Goal: Task Accomplishment & Management: Use online tool/utility

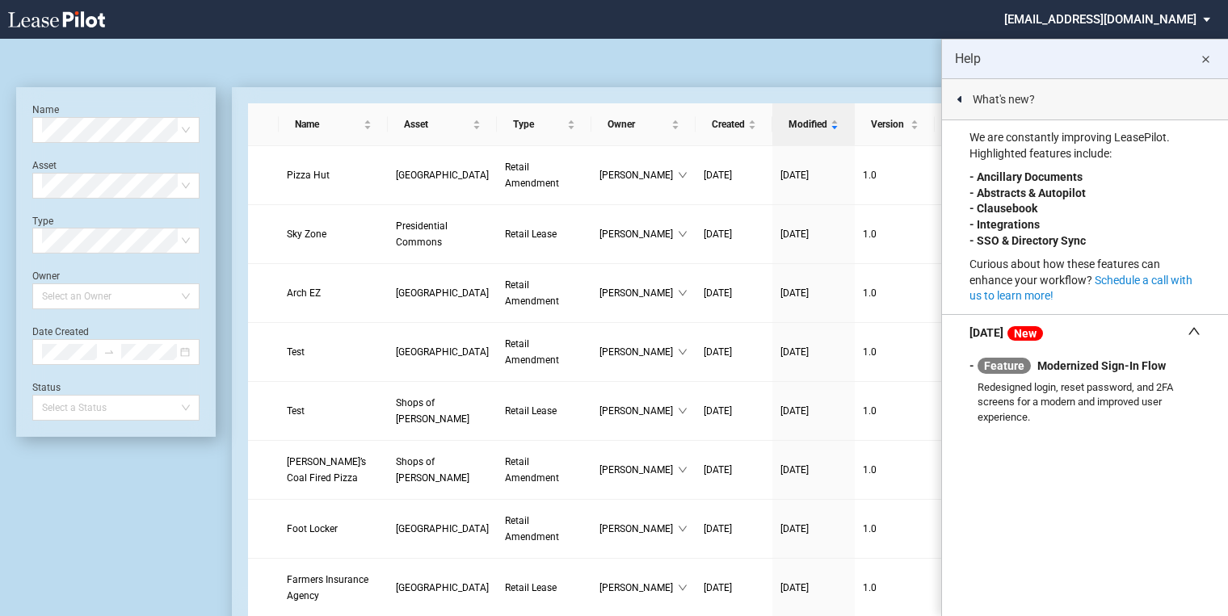
click at [1207, 60] on md-icon "close" at bounding box center [1204, 59] width 19 height 19
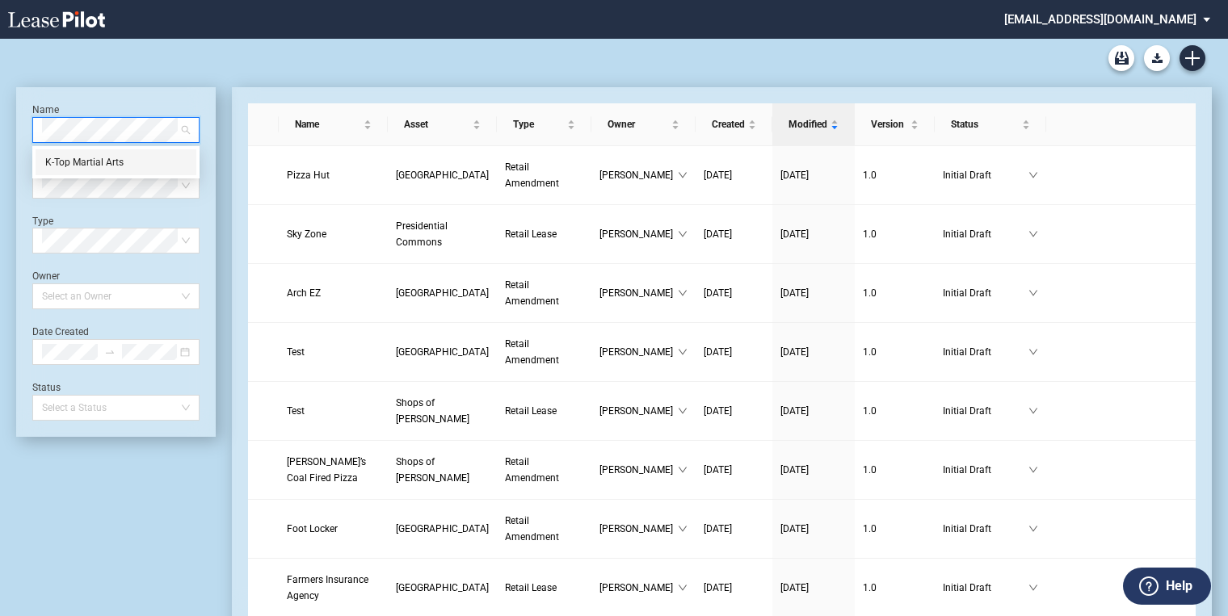
click at [107, 165] on div "K-Top Martial Arts" at bounding box center [115, 162] width 141 height 16
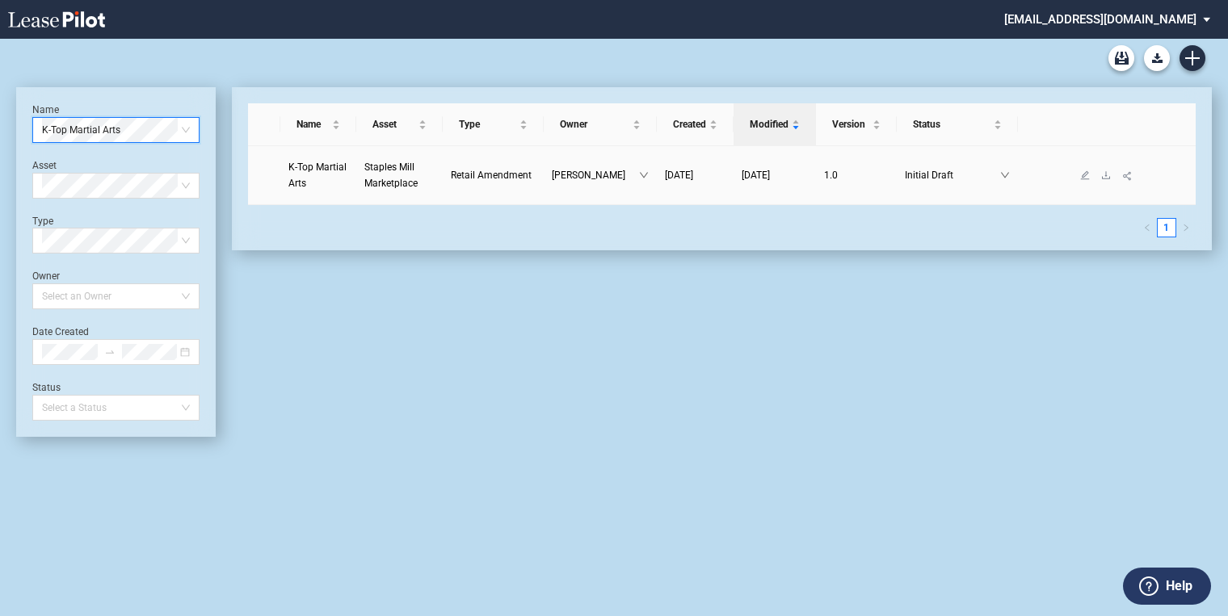
click at [372, 173] on link "Staples Mill Marketplace" at bounding box center [399, 175] width 70 height 32
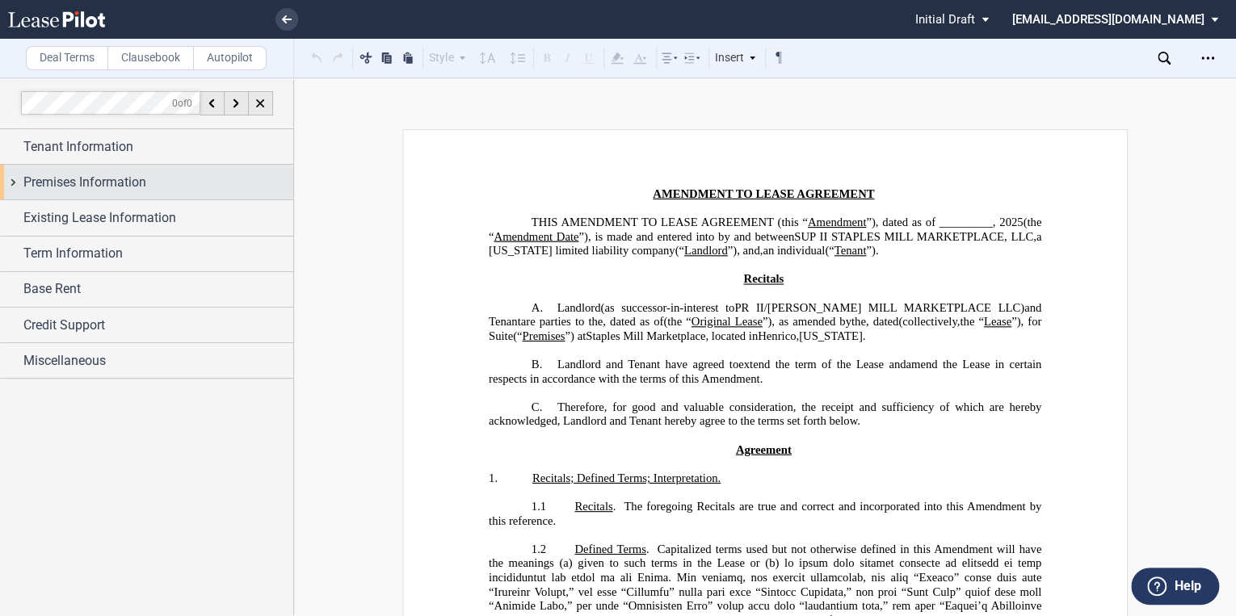
click at [23, 184] on span "Premises Information" at bounding box center [84, 182] width 123 height 19
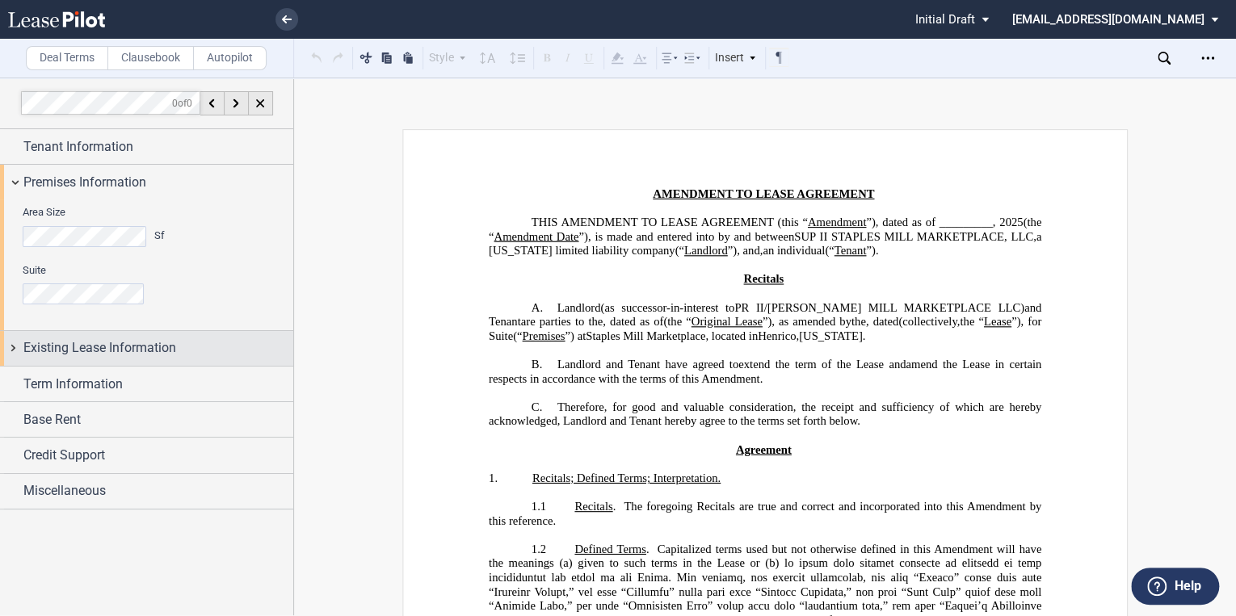
click at [31, 348] on span "Existing Lease Information" at bounding box center [99, 347] width 153 height 19
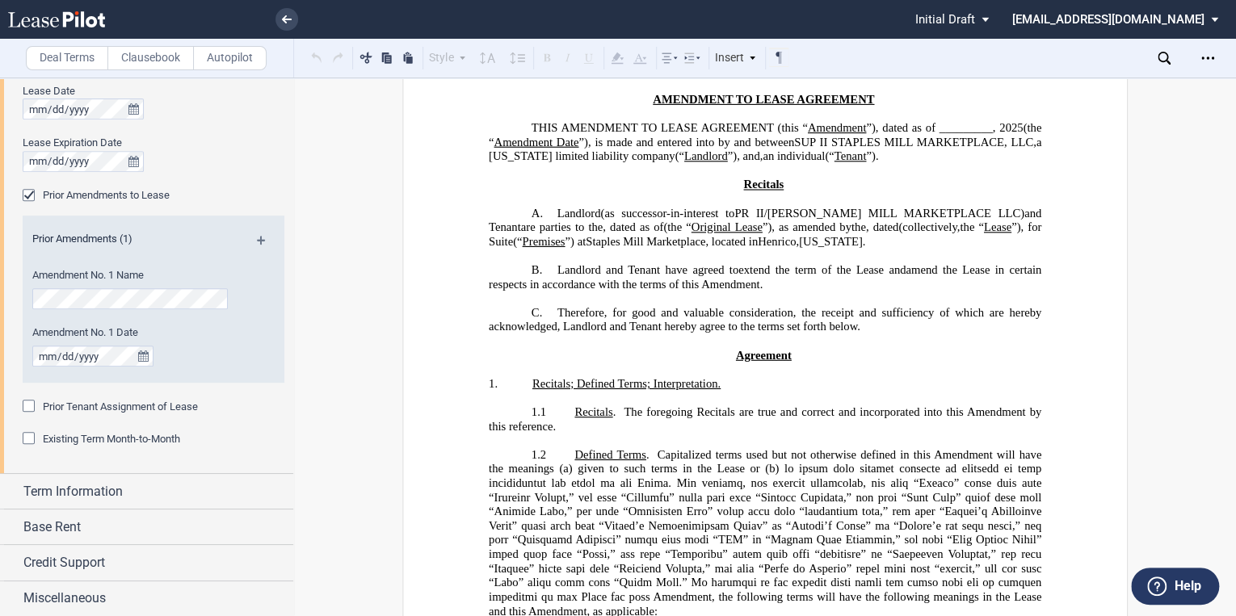
scroll to position [129, 0]
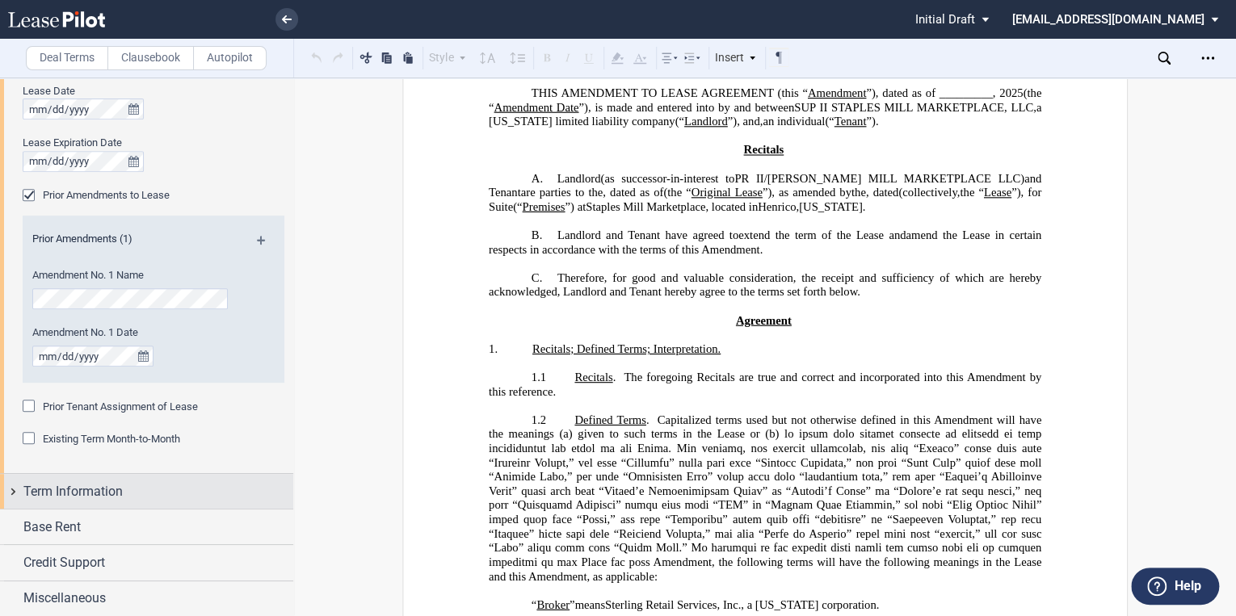
click at [40, 482] on span "Term Information" at bounding box center [72, 491] width 99 height 19
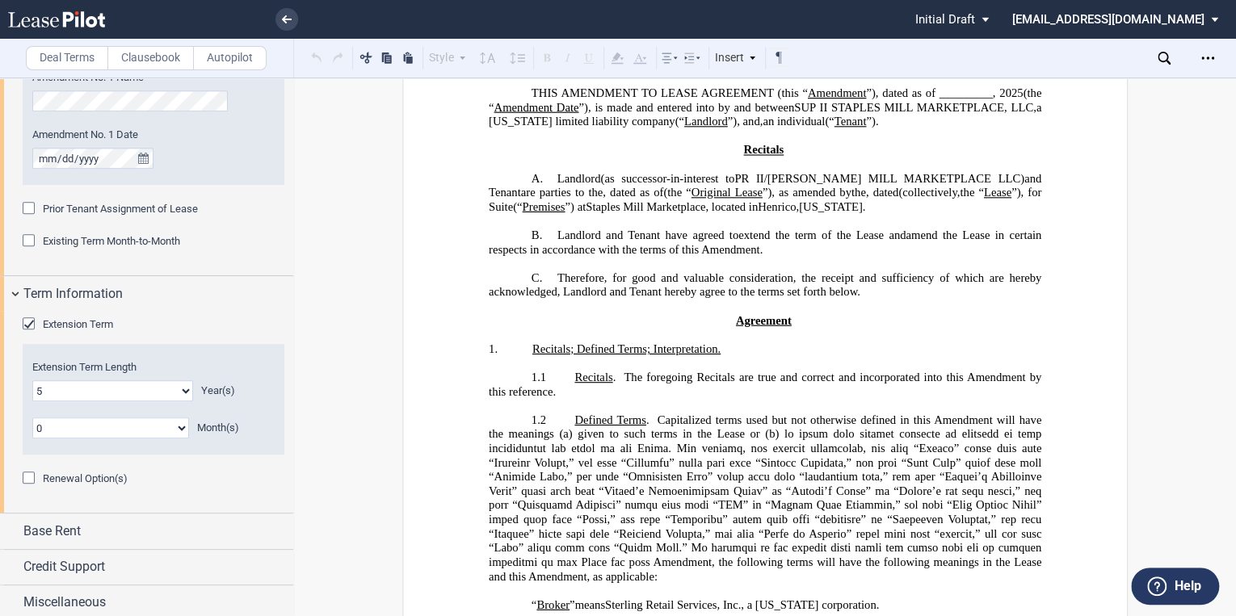
scroll to position [547, 0]
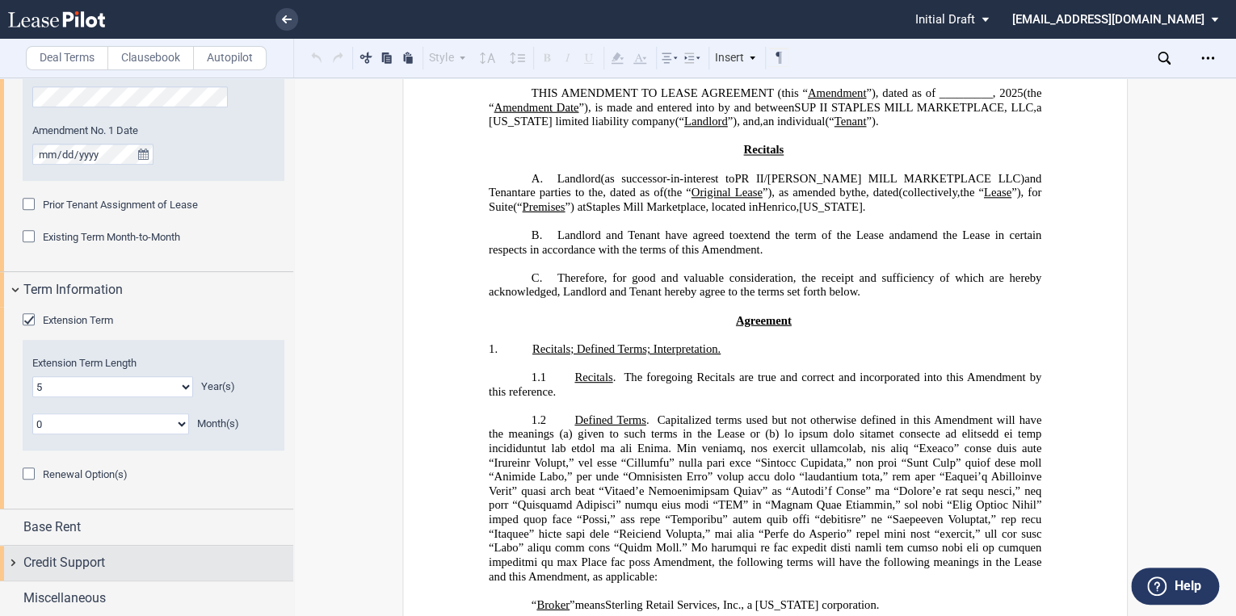
click at [52, 565] on span "Credit Support" at bounding box center [64, 562] width 82 height 19
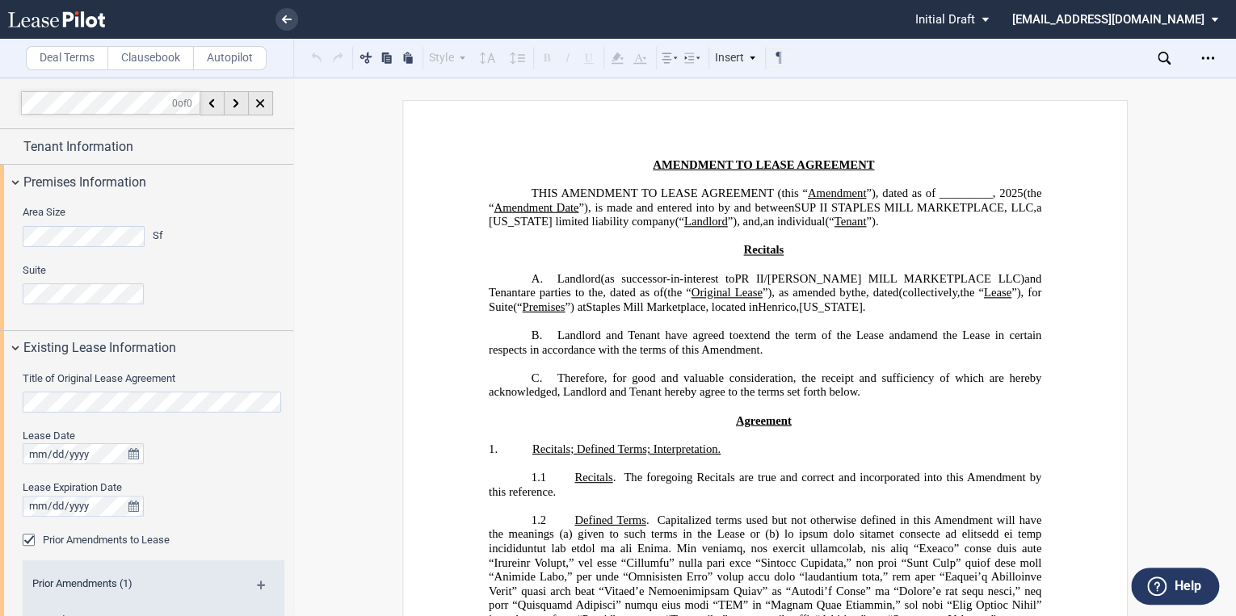
scroll to position [0, 0]
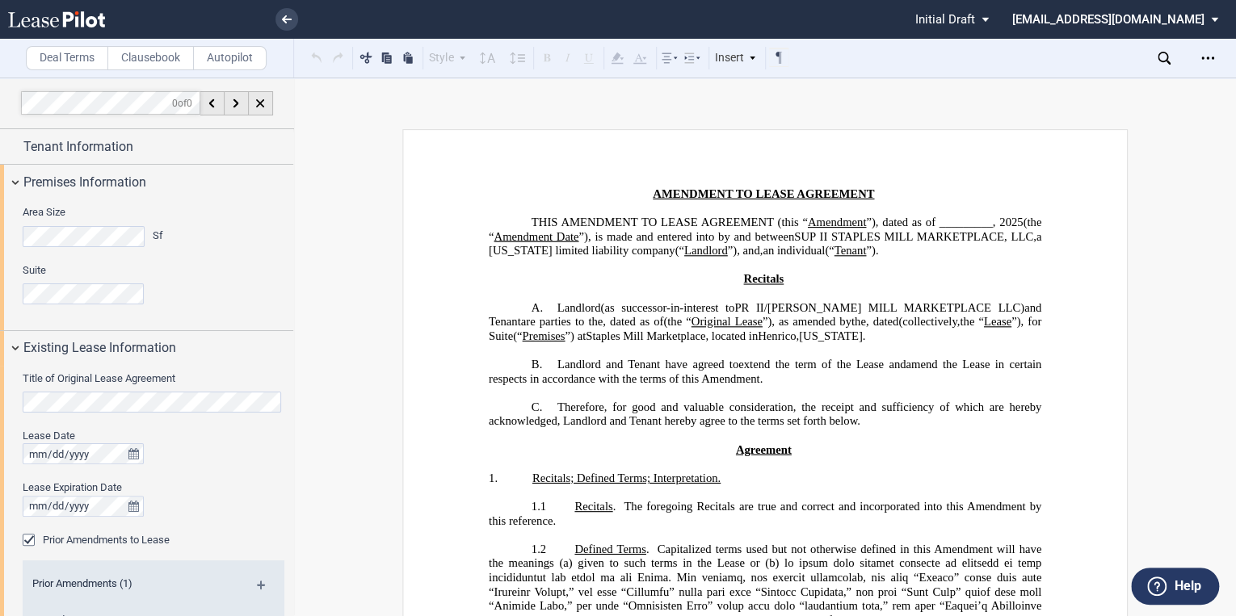
click at [78, 21] on use at bounding box center [56, 19] width 97 height 16
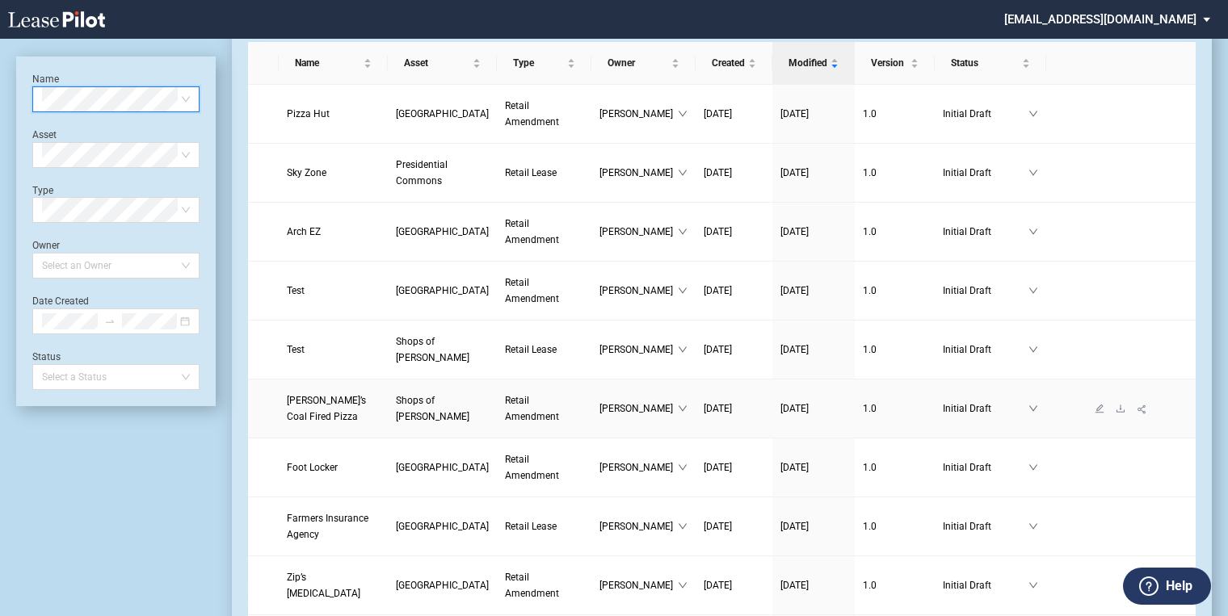
scroll to position [65, 0]
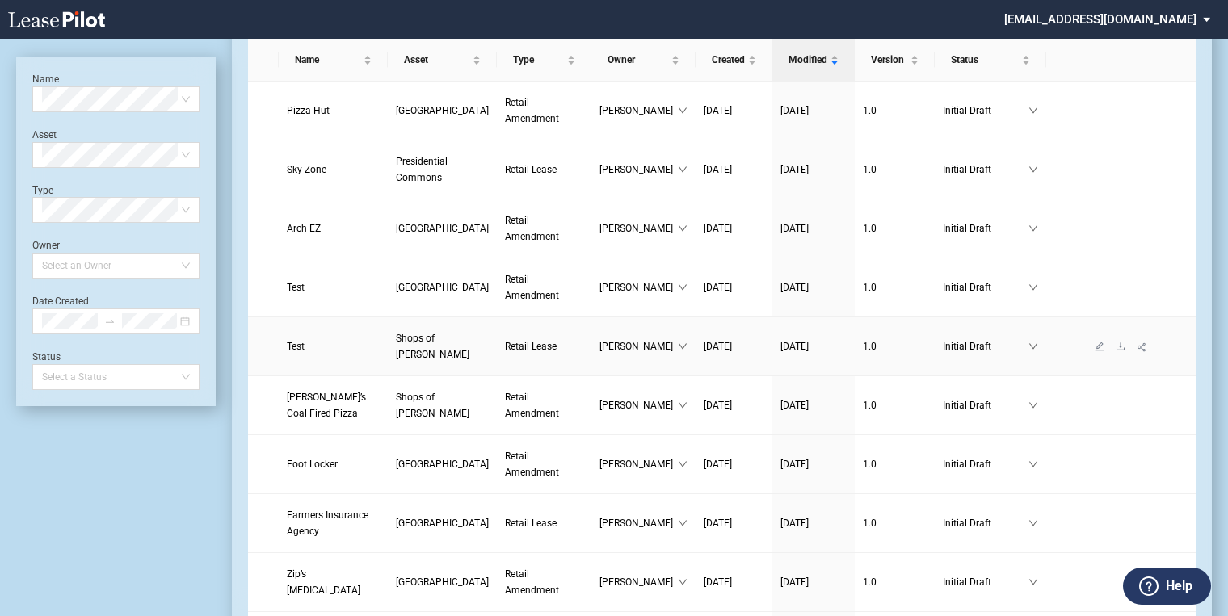
click at [396, 333] on span "Shops of [PERSON_NAME]" at bounding box center [432, 346] width 73 height 27
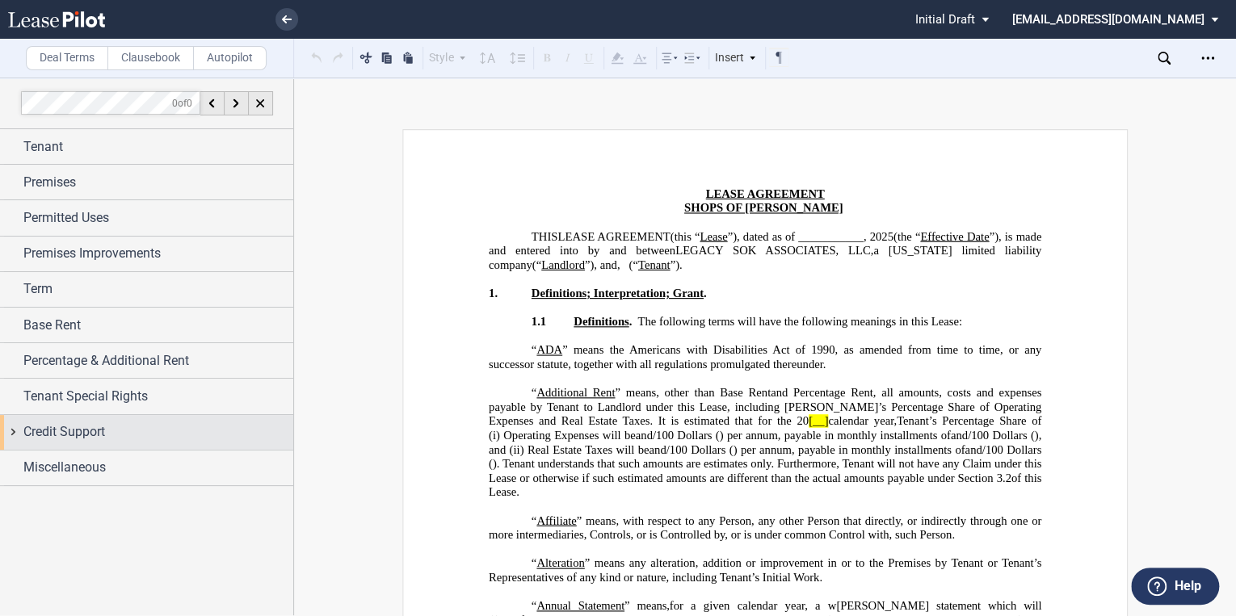
click at [81, 430] on span "Credit Support" at bounding box center [64, 431] width 82 height 19
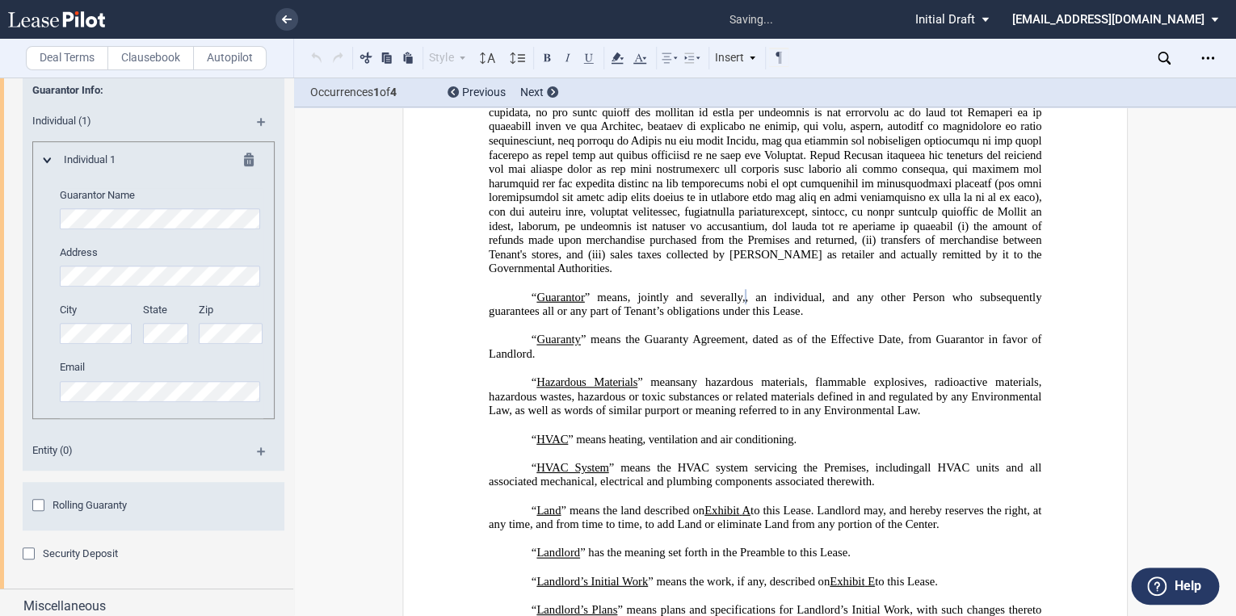
scroll to position [423, 0]
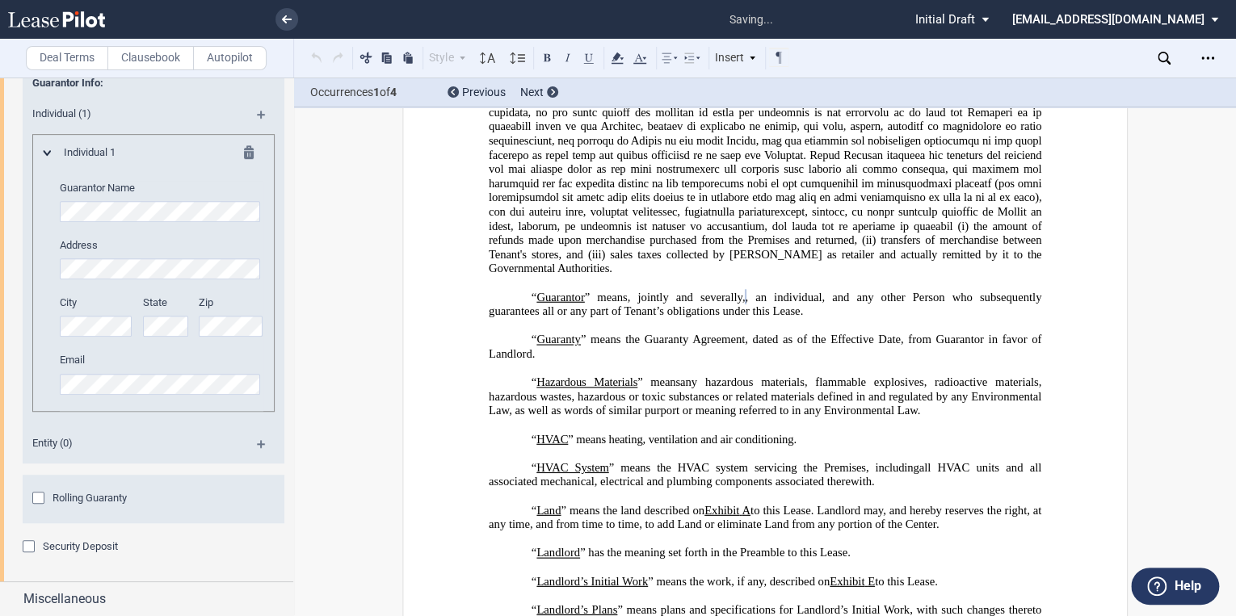
click at [257, 441] on md-icon at bounding box center [268, 449] width 22 height 19
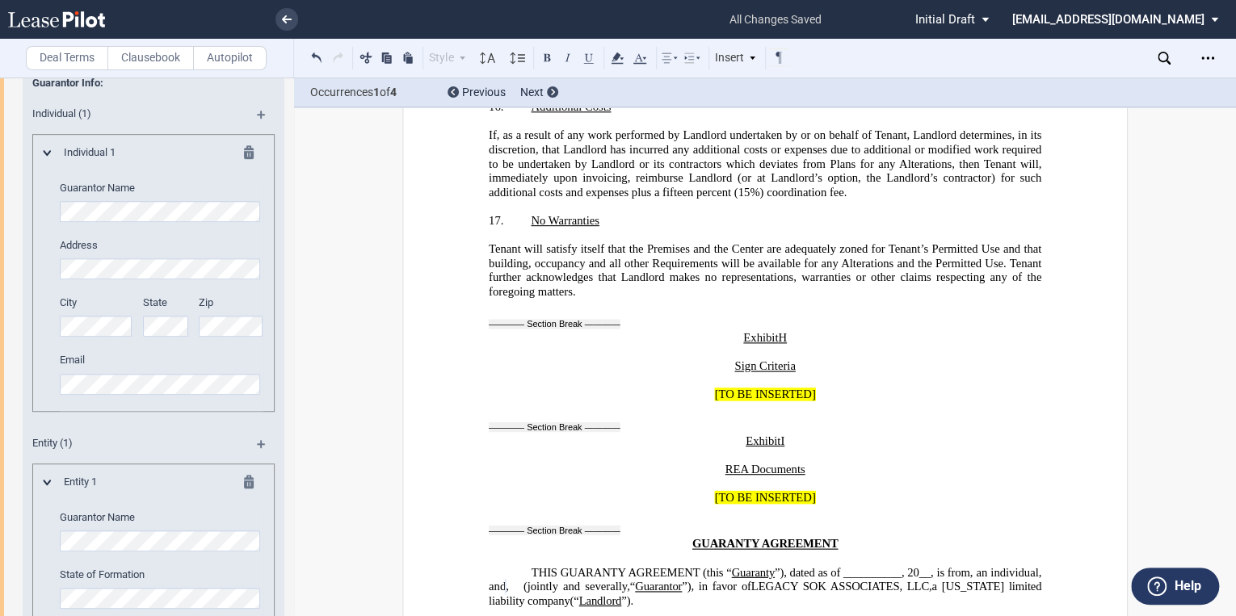
scroll to position [31550, 0]
